Goal: Task Accomplishment & Management: Use online tool/utility

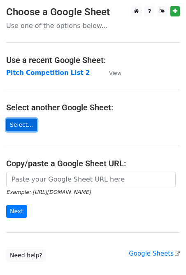
click at [21, 120] on link "Select..." at bounding box center [21, 124] width 31 height 13
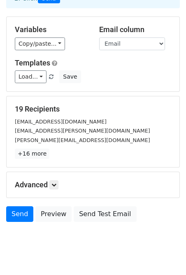
scroll to position [77, 0]
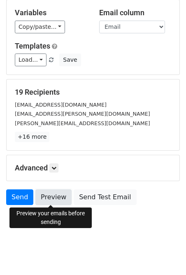
click at [50, 198] on link "Preview" at bounding box center [53, 197] width 36 height 16
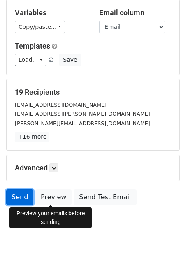
click at [17, 198] on link "Send" at bounding box center [19, 197] width 27 height 16
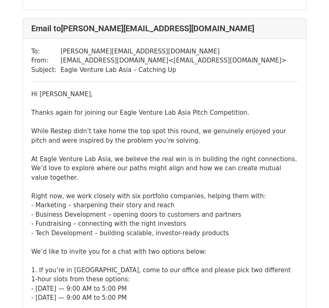
scroll to position [1913, 0]
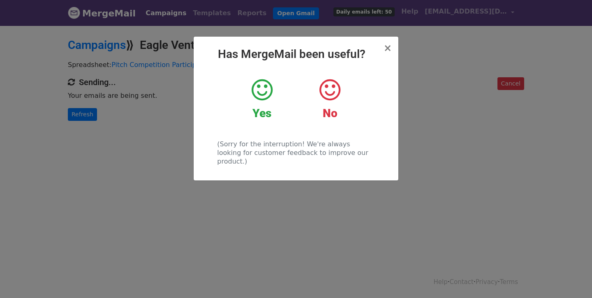
click at [261, 94] on icon at bounding box center [262, 90] width 21 height 25
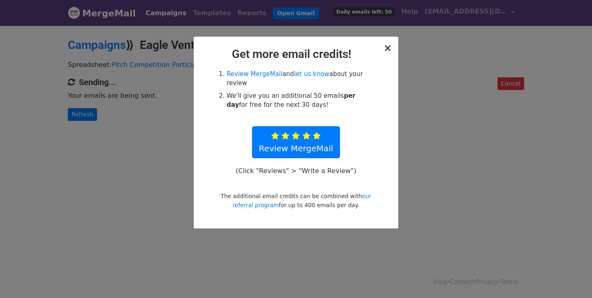
click at [388, 47] on span "×" at bounding box center [388, 48] width 8 height 12
